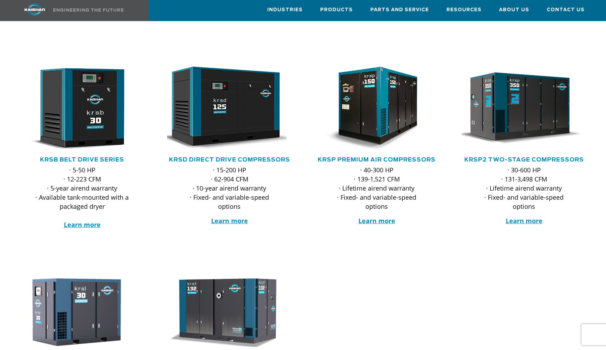
scroll to position [97, 0]
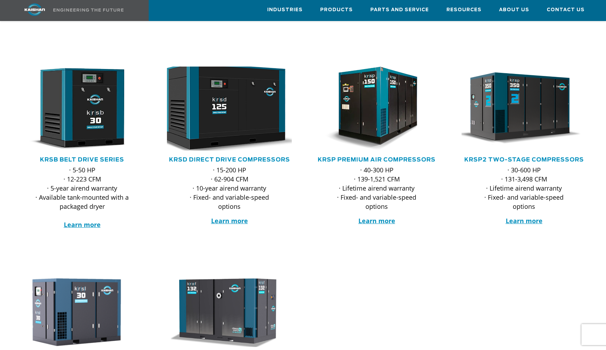
click at [205, 121] on img at bounding box center [223, 108] width 137 height 93
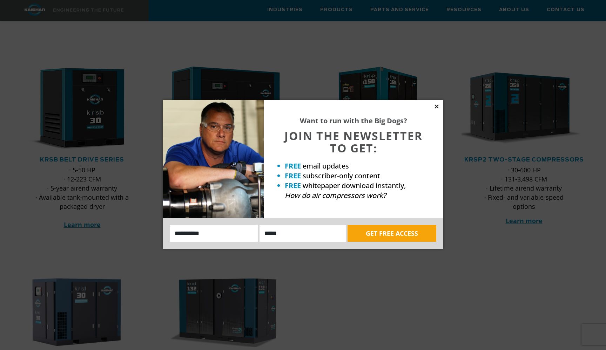
click at [439, 104] on icon at bounding box center [436, 106] width 6 height 6
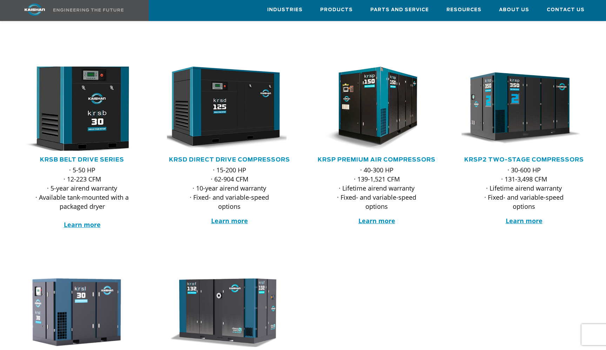
click at [77, 88] on img at bounding box center [76, 108] width 137 height 93
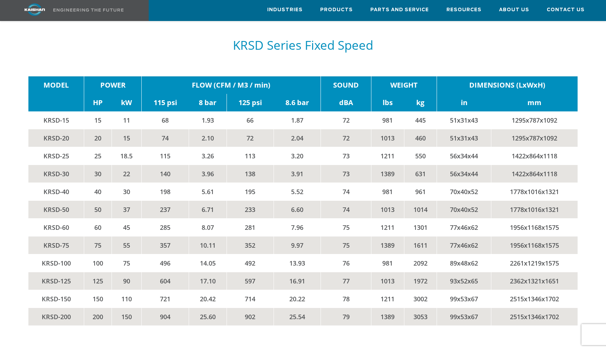
scroll to position [1107, 0]
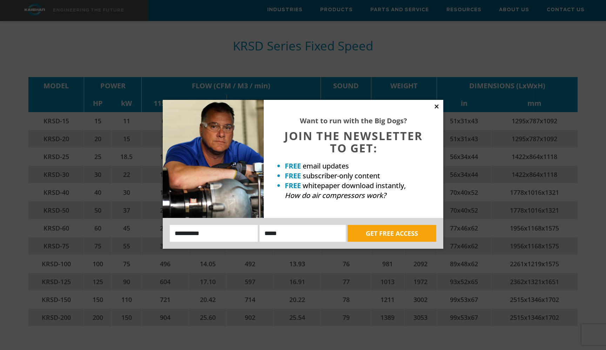
click at [436, 106] on icon at bounding box center [436, 106] width 6 height 6
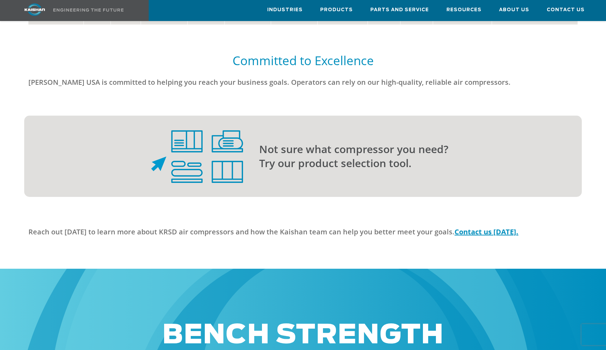
scroll to position [1683, 0]
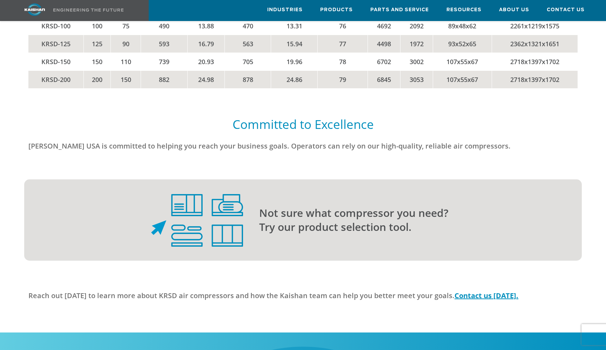
click at [247, 206] on div "Not sure what compressor you need? Try our product selection tool." at bounding box center [414, 220] width 335 height 28
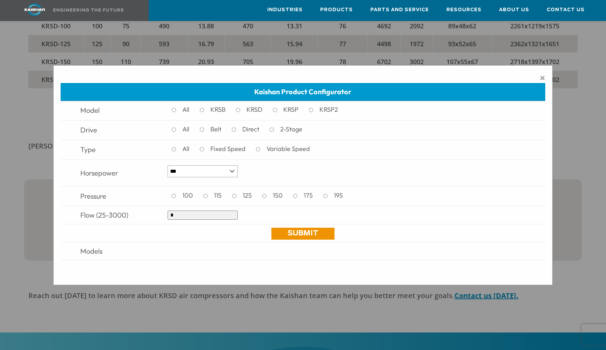
click at [210, 213] on input "*" at bounding box center [203, 215] width 70 height 9
type input "***"
click at [303, 229] on link "Submit" at bounding box center [302, 234] width 63 height 12
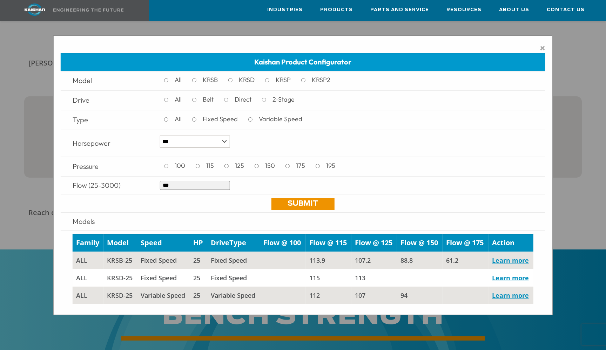
scroll to position [1772, 0]
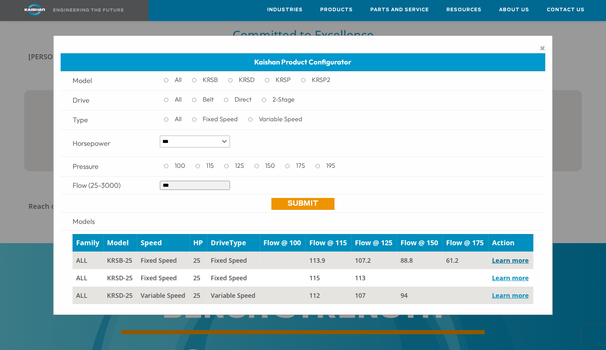
click at [503, 261] on link "Learn more" at bounding box center [510, 260] width 37 height 8
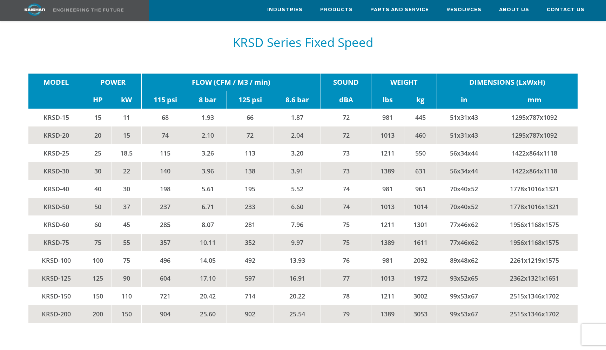
scroll to position [1111, 0]
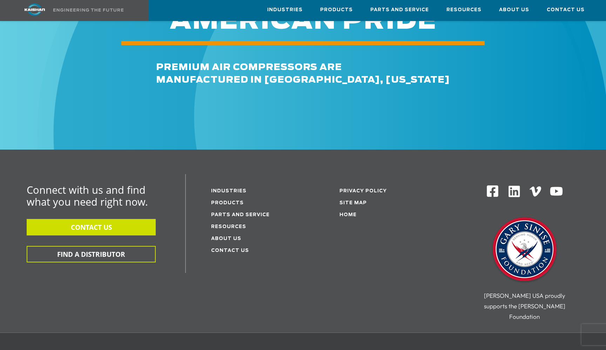
scroll to position [2023, 0]
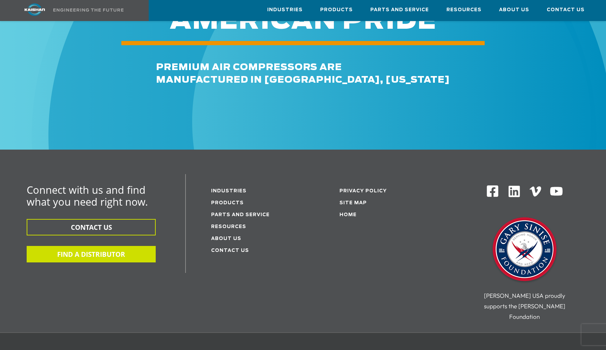
click at [132, 247] on button "FIND A DISTRIBUTOR" at bounding box center [91, 254] width 129 height 16
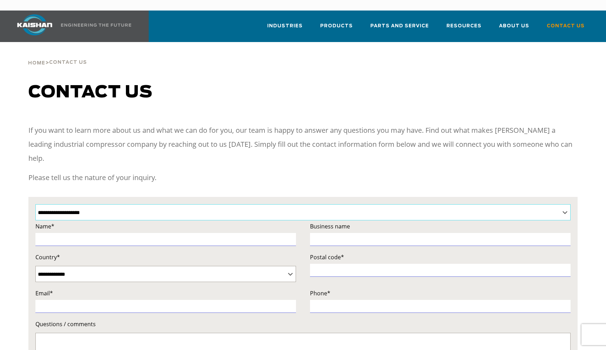
select select "**********"
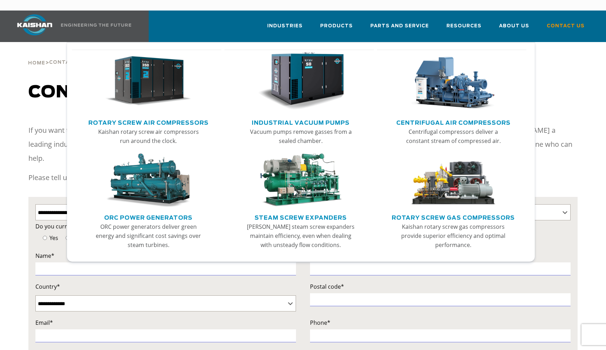
click at [172, 62] on img "Main menu" at bounding box center [148, 81] width 86 height 58
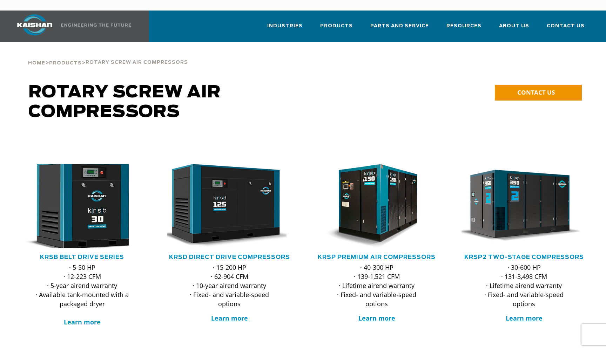
click at [82, 202] on img at bounding box center [76, 206] width 137 height 93
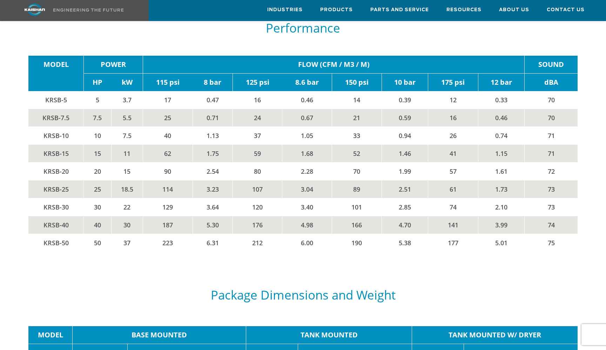
scroll to position [1169, 0]
